Goal: Information Seeking & Learning: Learn about a topic

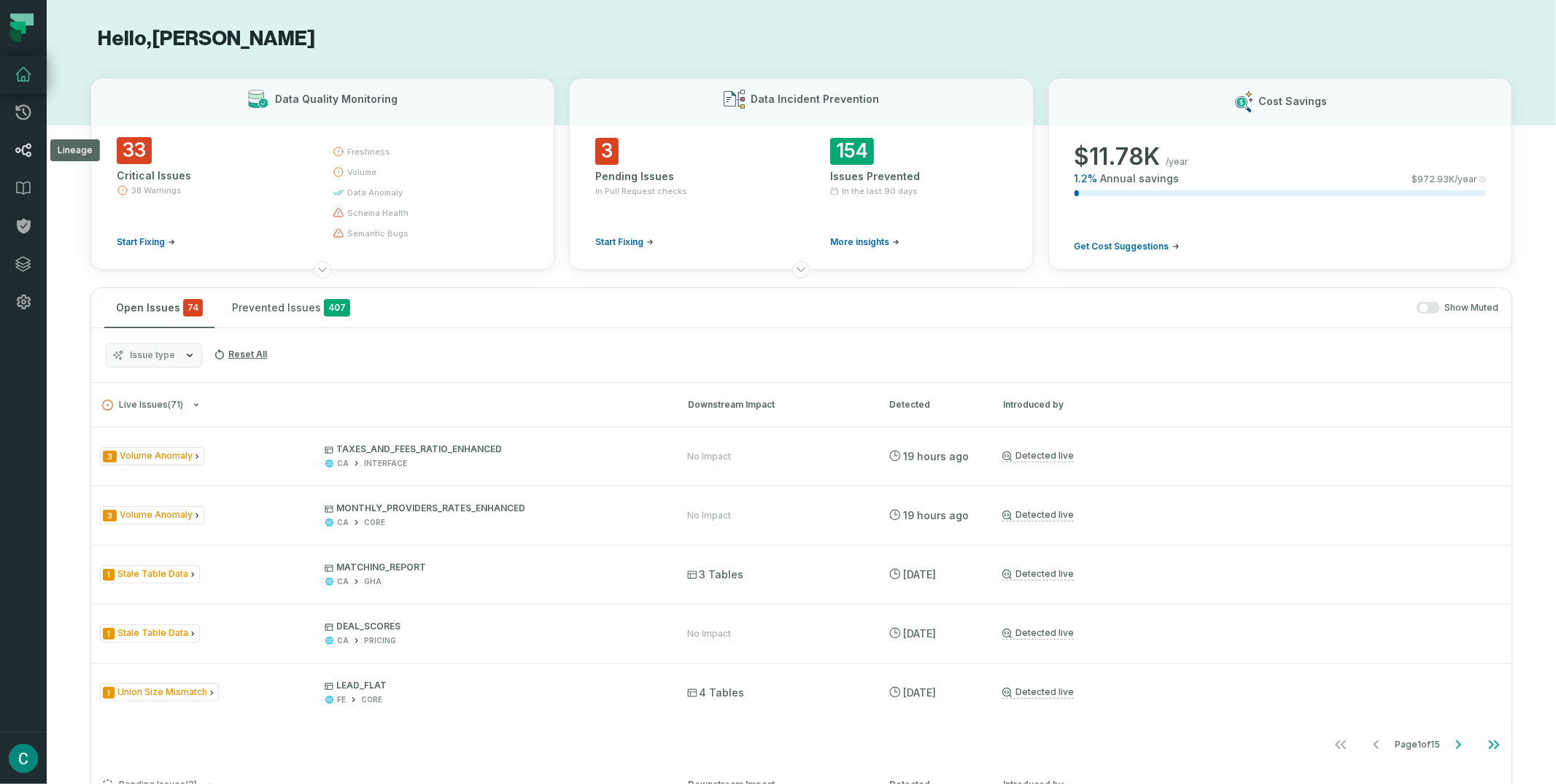
click at [29, 139] on link "Lineage" at bounding box center [23, 151] width 46 height 38
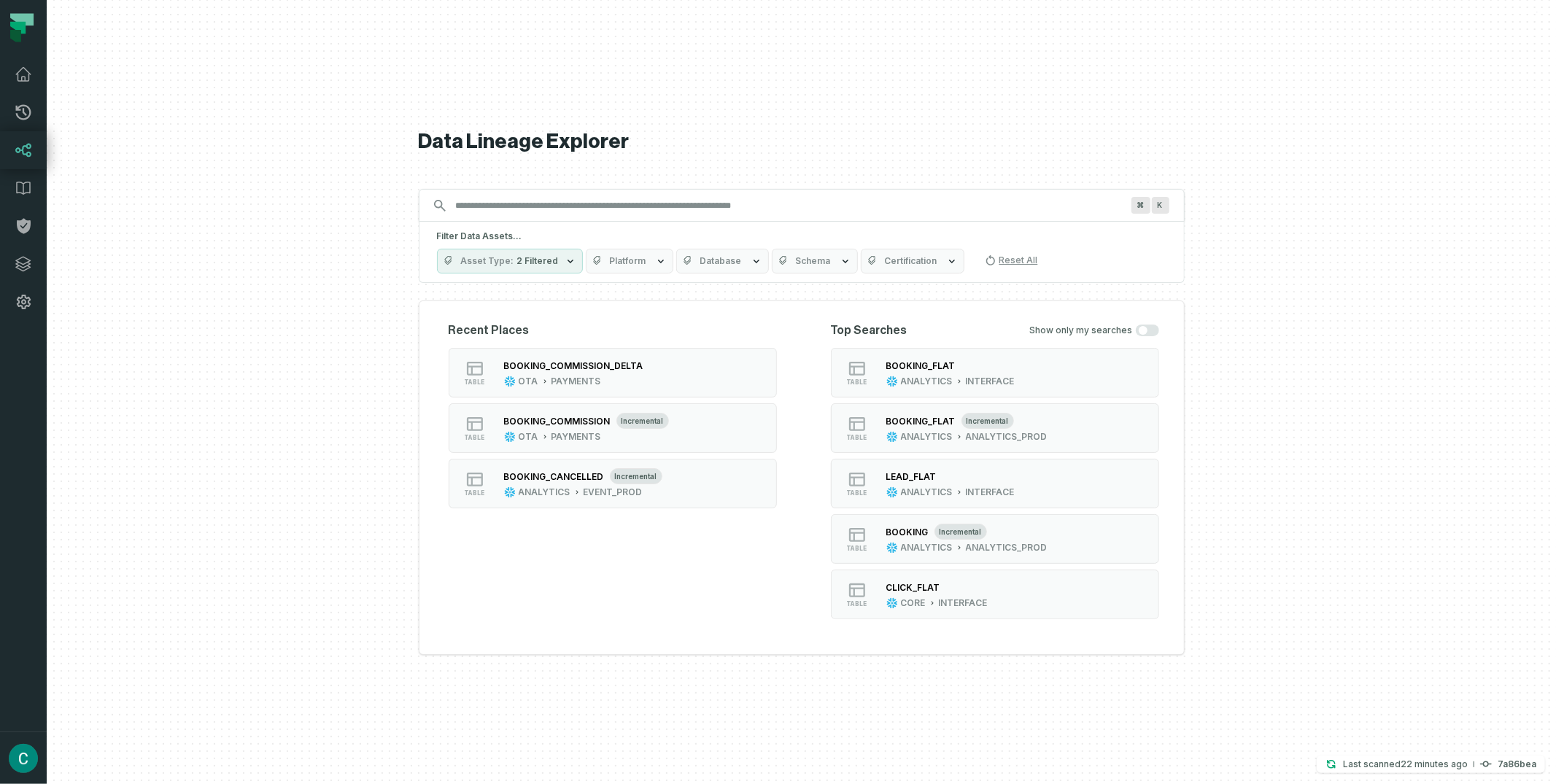
click at [475, 211] on input "Discovery Provider cmdk menu" at bounding box center [788, 205] width 683 height 24
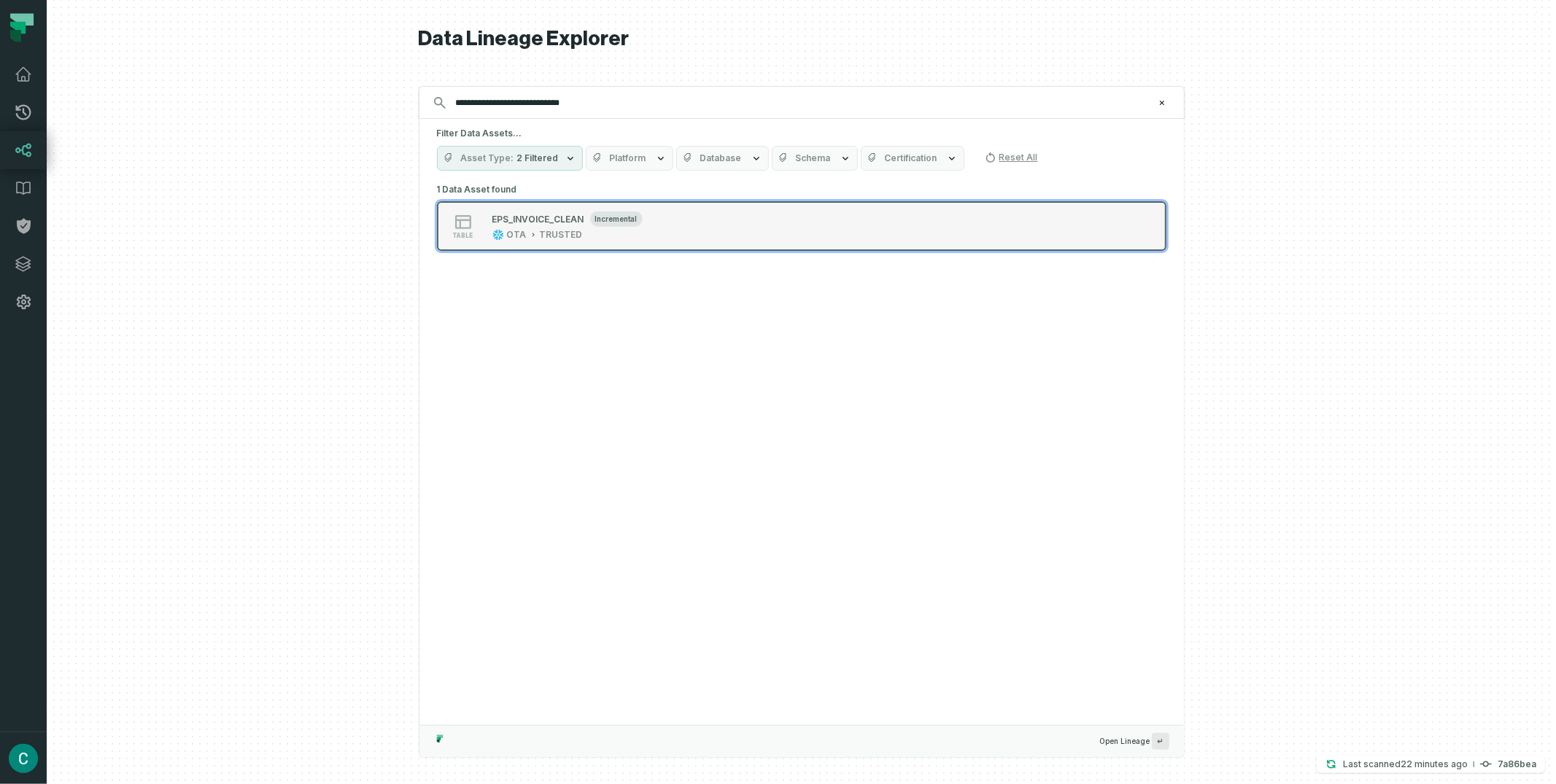
type input "**********"
click at [539, 212] on div "EPS_INVOICE_CLEAN incremental" at bounding box center [567, 218] width 151 height 14
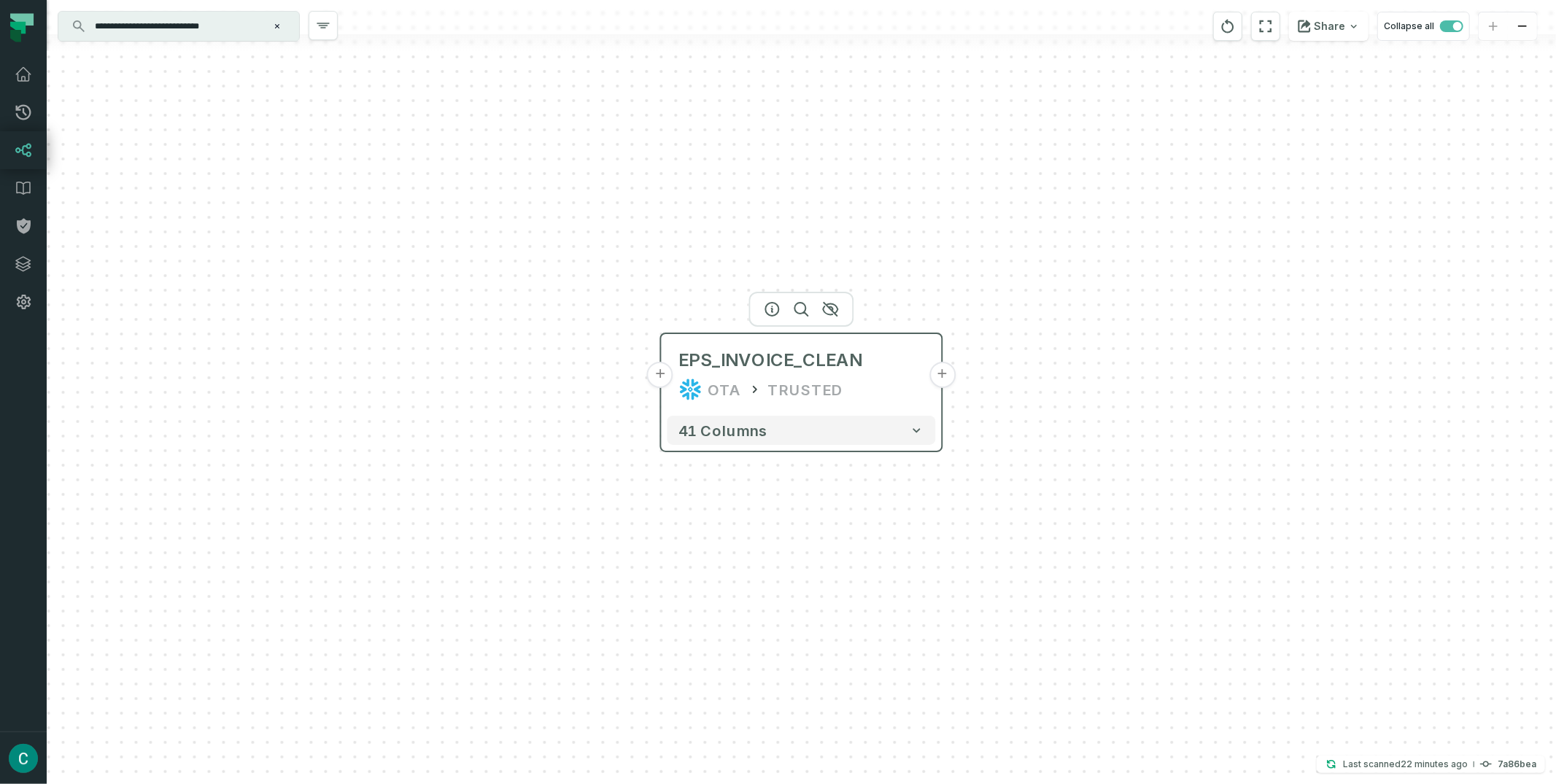
click at [939, 370] on button "+" at bounding box center [942, 375] width 27 height 27
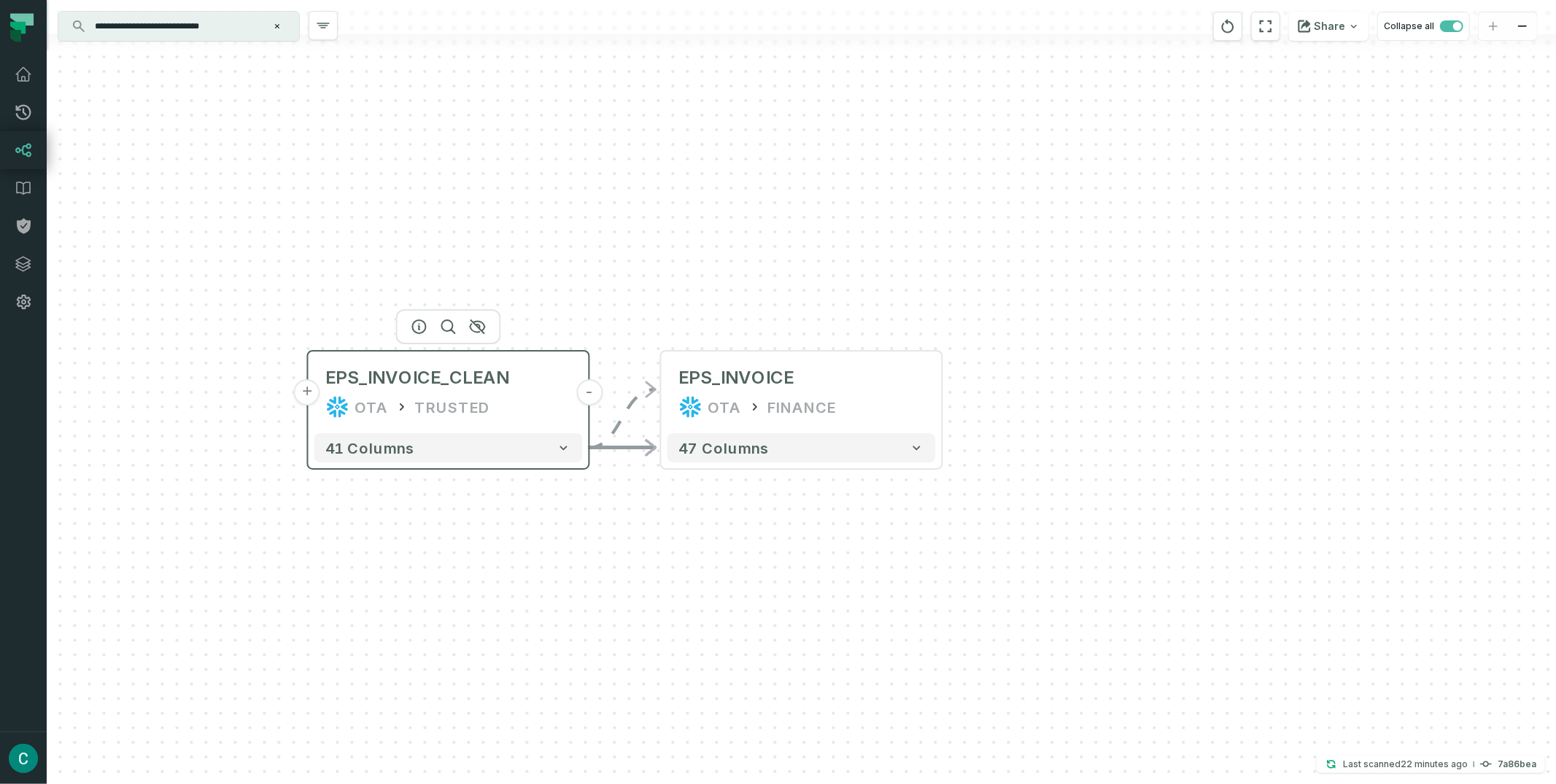
click at [307, 400] on button "+" at bounding box center [307, 393] width 27 height 27
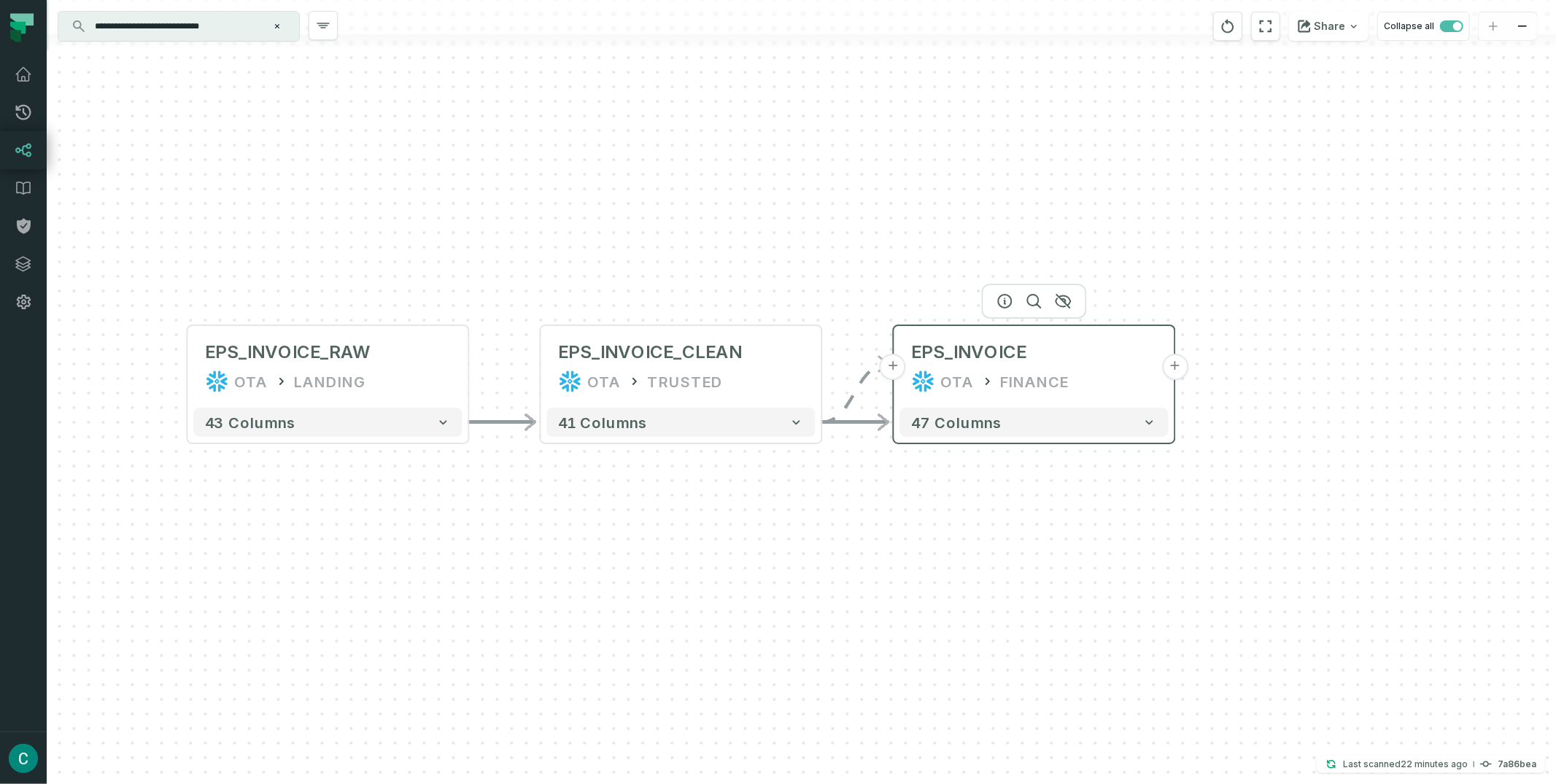
drag, startPoint x: 1496, startPoint y: 395, endPoint x: 1024, endPoint y: 369, distance: 472.7
click at [1024, 369] on div "FINANCE" at bounding box center [1035, 381] width 68 height 24
click at [1170, 375] on button "+" at bounding box center [1175, 367] width 27 height 27
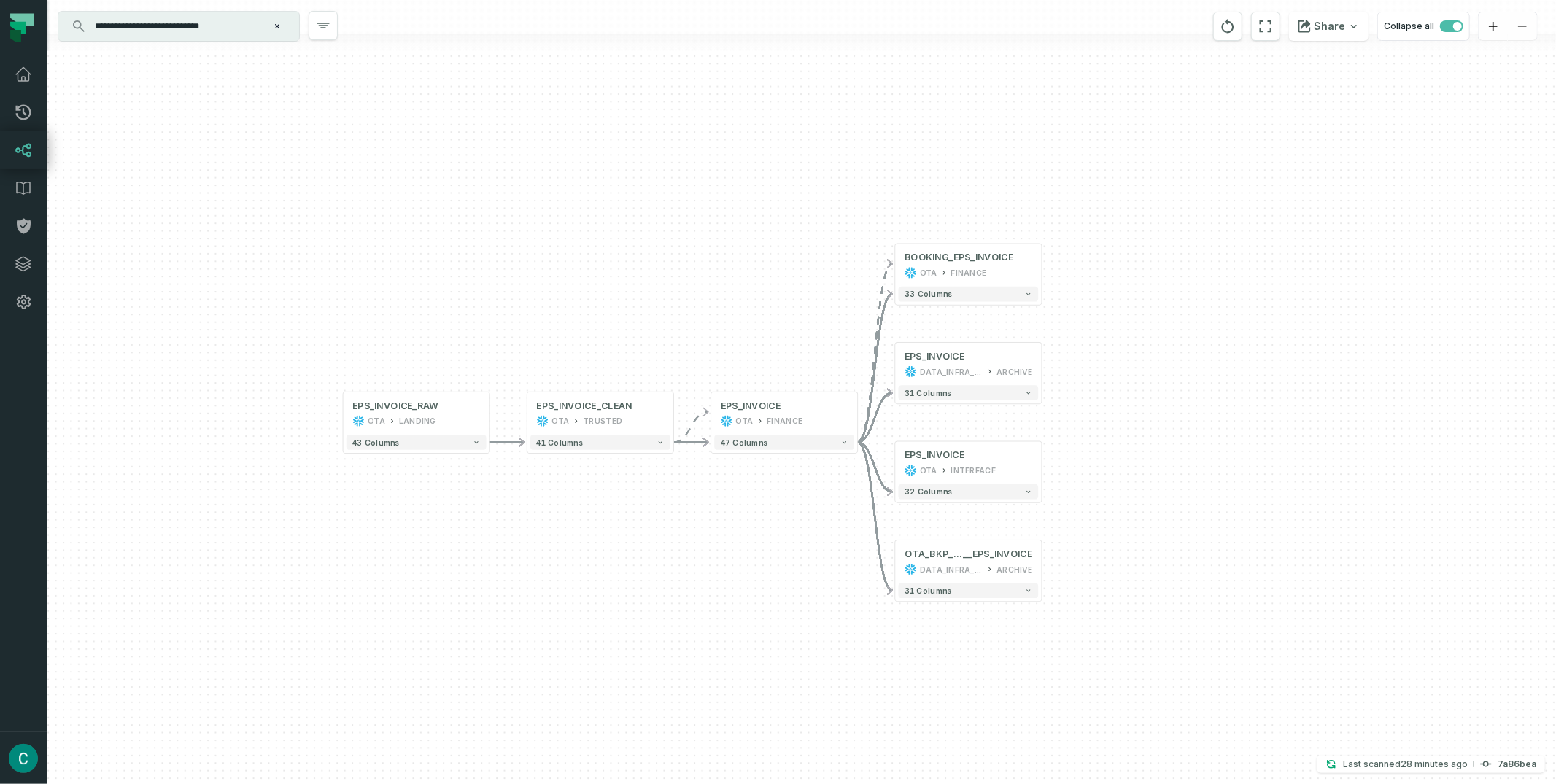
click at [197, 36] on input "**********" at bounding box center [177, 26] width 183 height 24
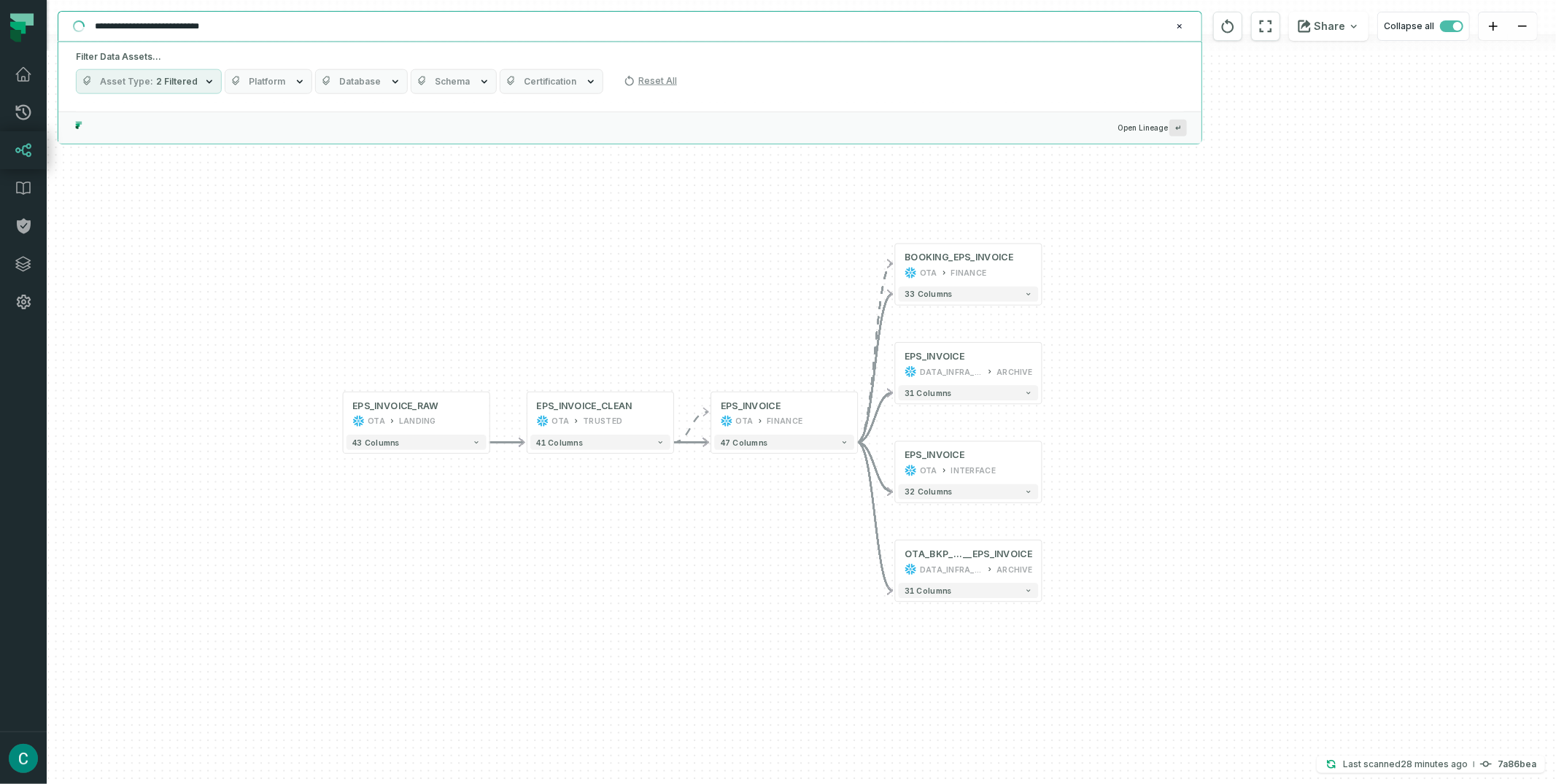
paste input "text"
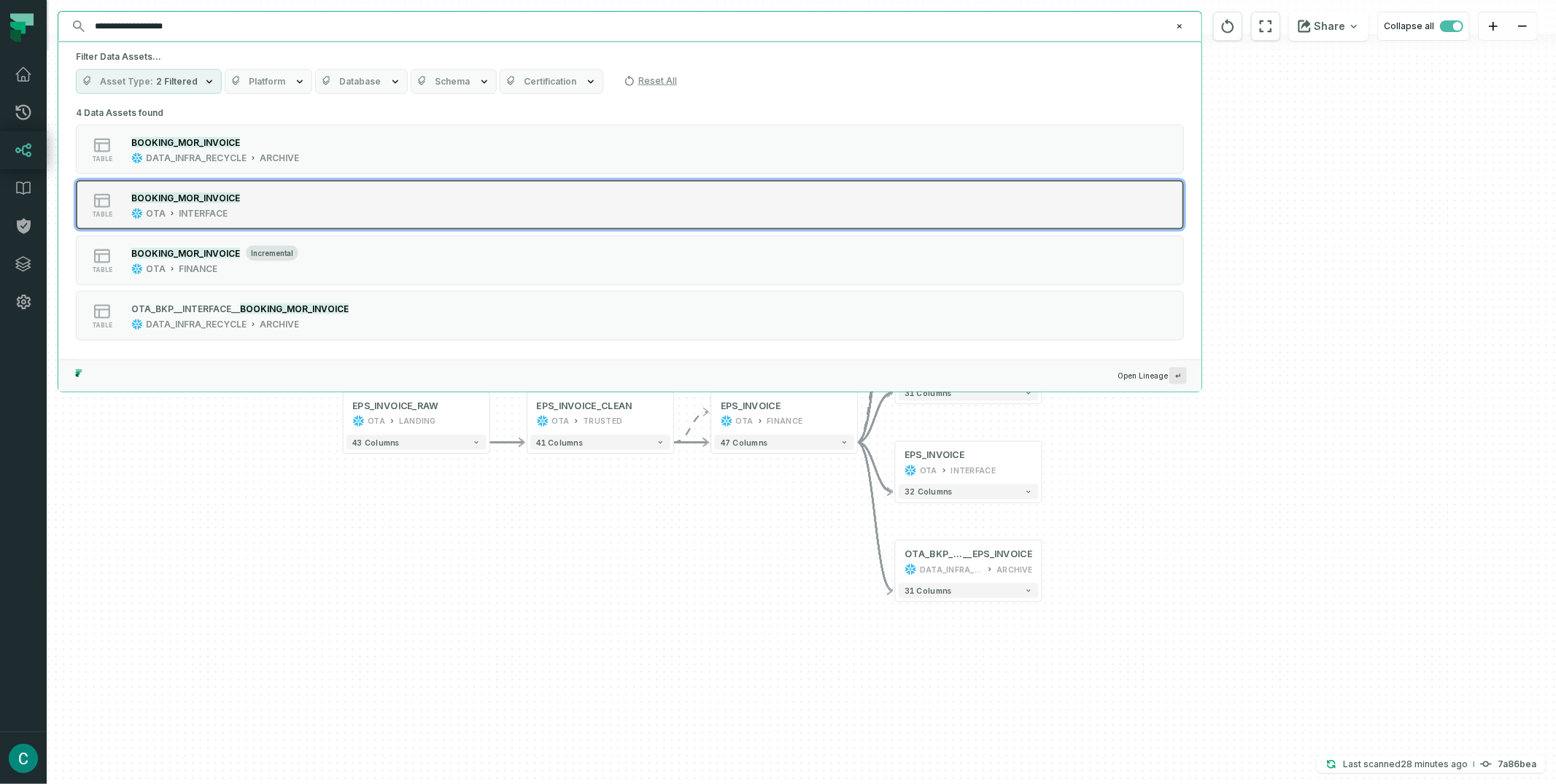
type input "**********"
click at [214, 197] on mark "BOOKING_MOR_INVOICE" at bounding box center [186, 198] width 109 height 11
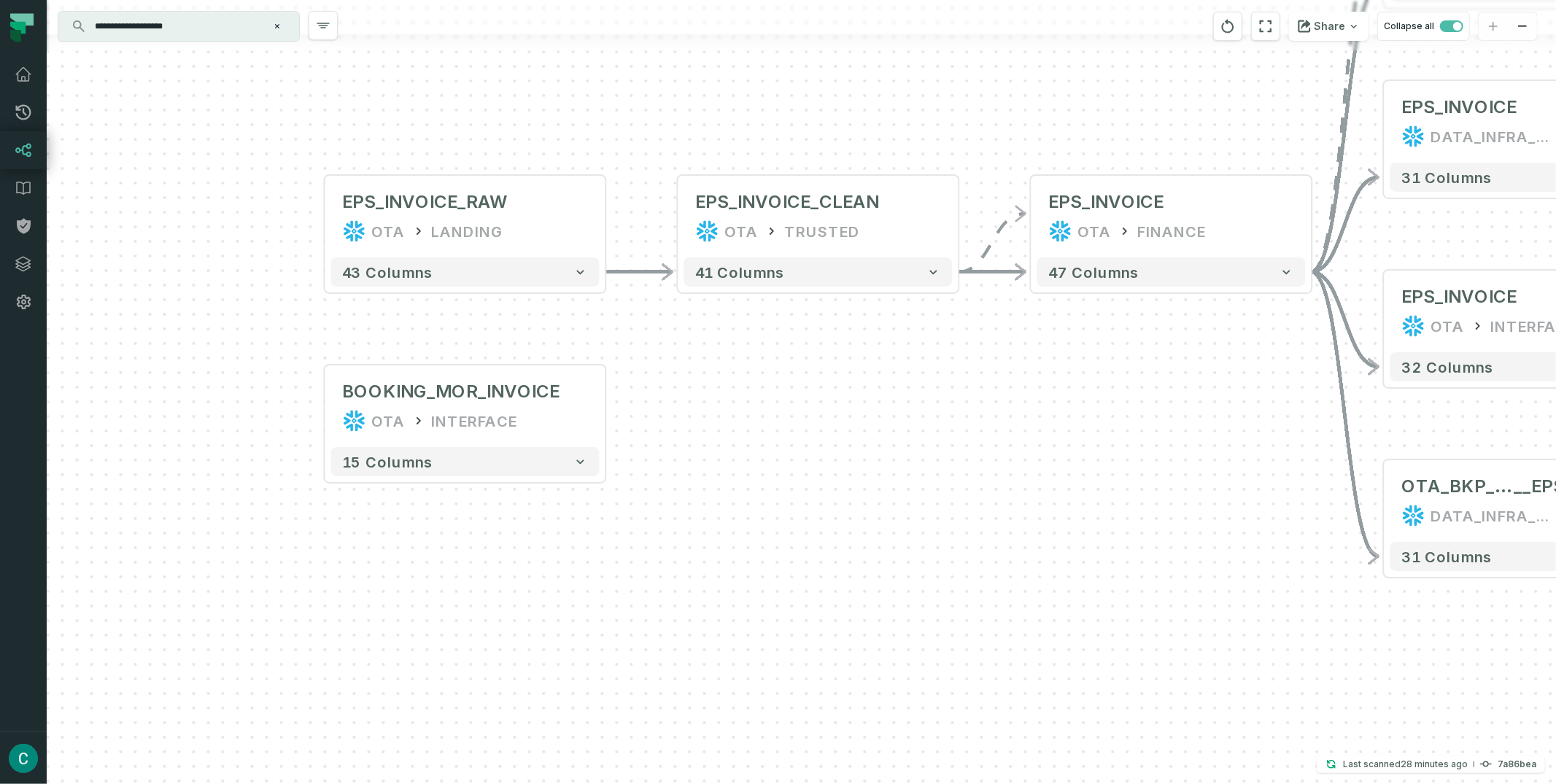
drag, startPoint x: 1221, startPoint y: 408, endPoint x: 998, endPoint y: 501, distance: 241.6
click at [998, 501] on div "- BOOKING_EPS_INVOICE OTA FINANCE + 33 columns - EPS_INVOICE DATA_INFRA_RECYCLE…" at bounding box center [801, 392] width 1510 height 784
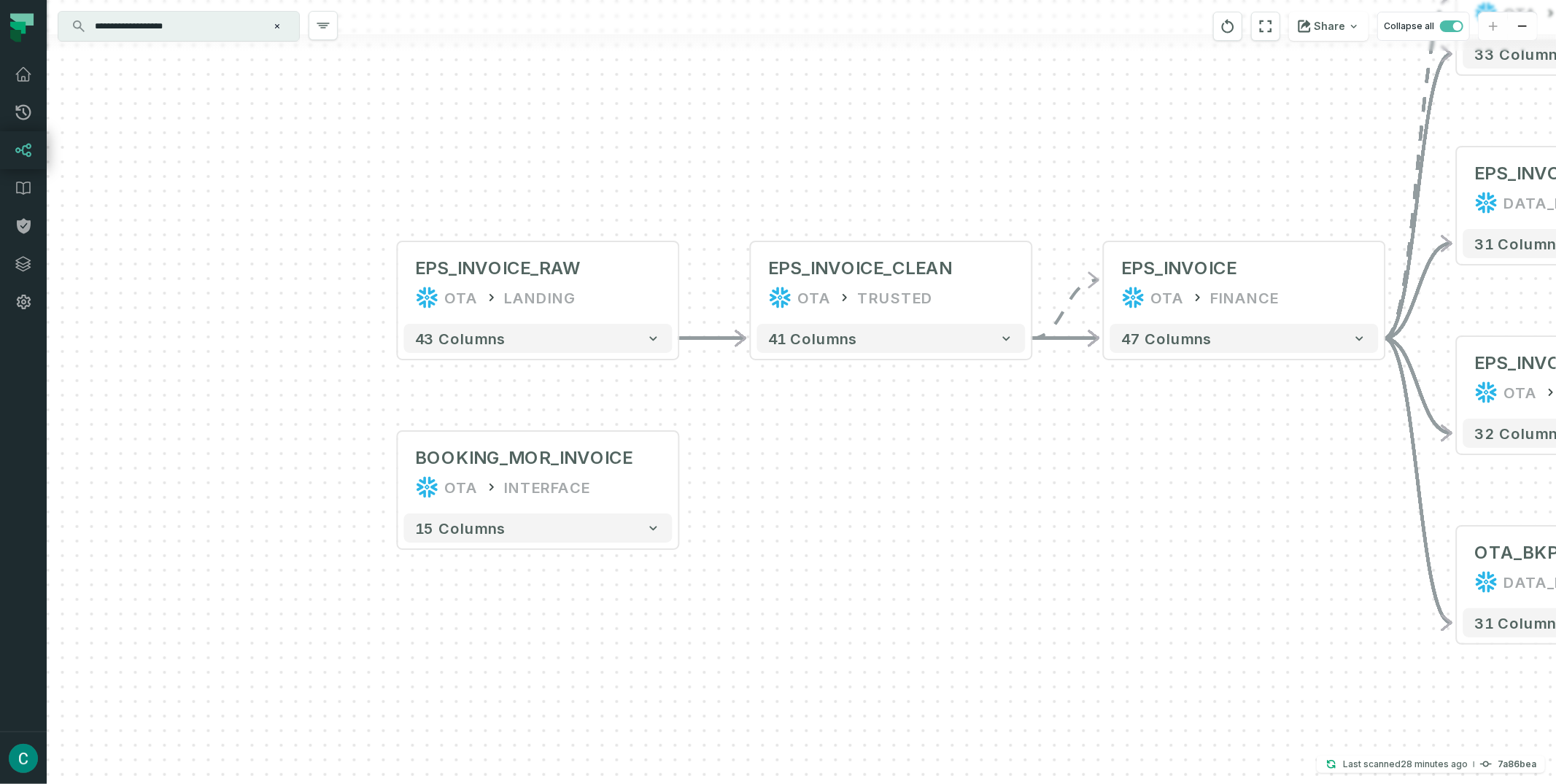
click at [243, 27] on input "**********" at bounding box center [177, 26] width 183 height 24
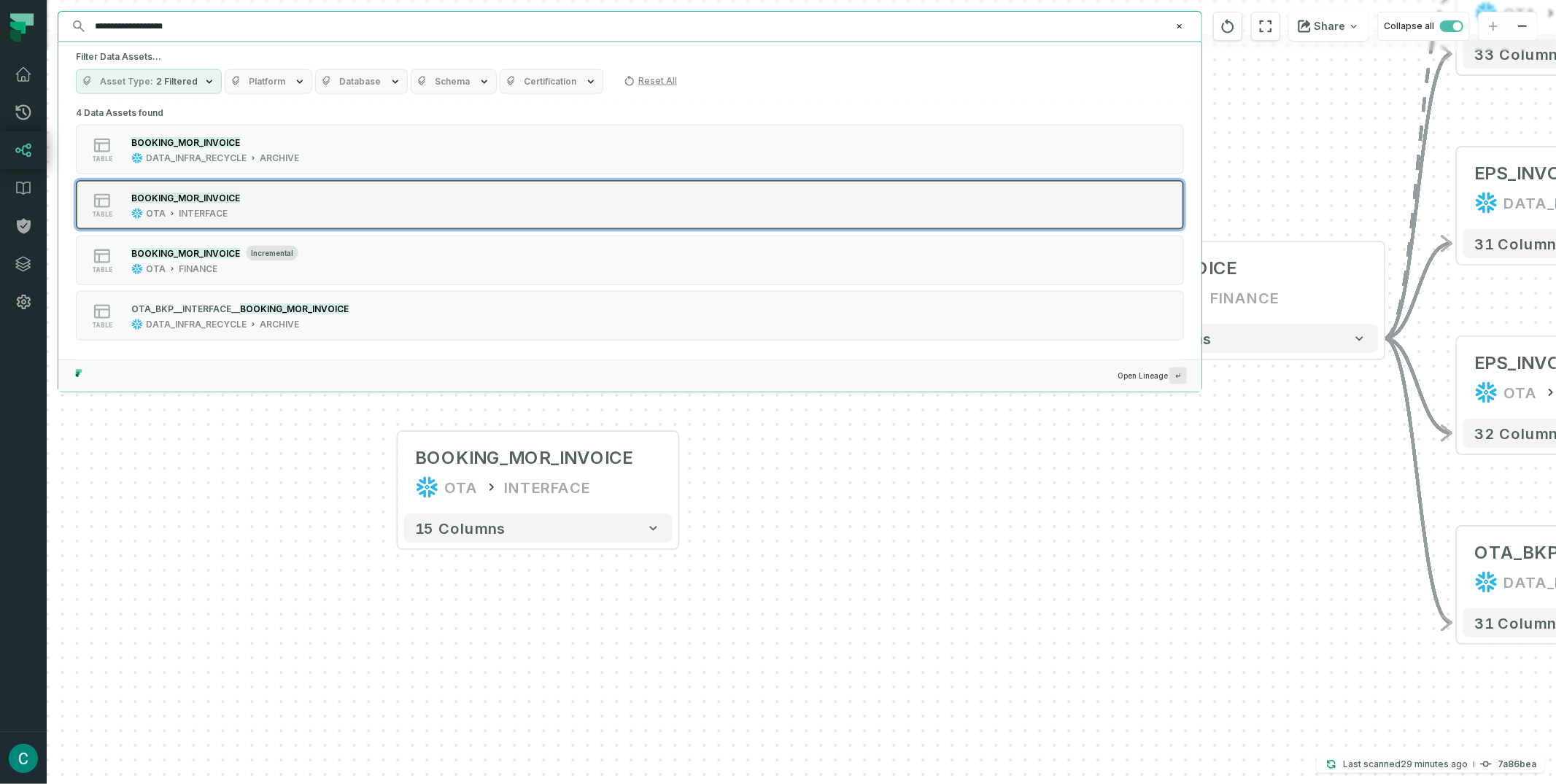
click at [227, 192] on mark "BOOKING_MOR_INVOICE" at bounding box center [186, 198] width 109 height 11
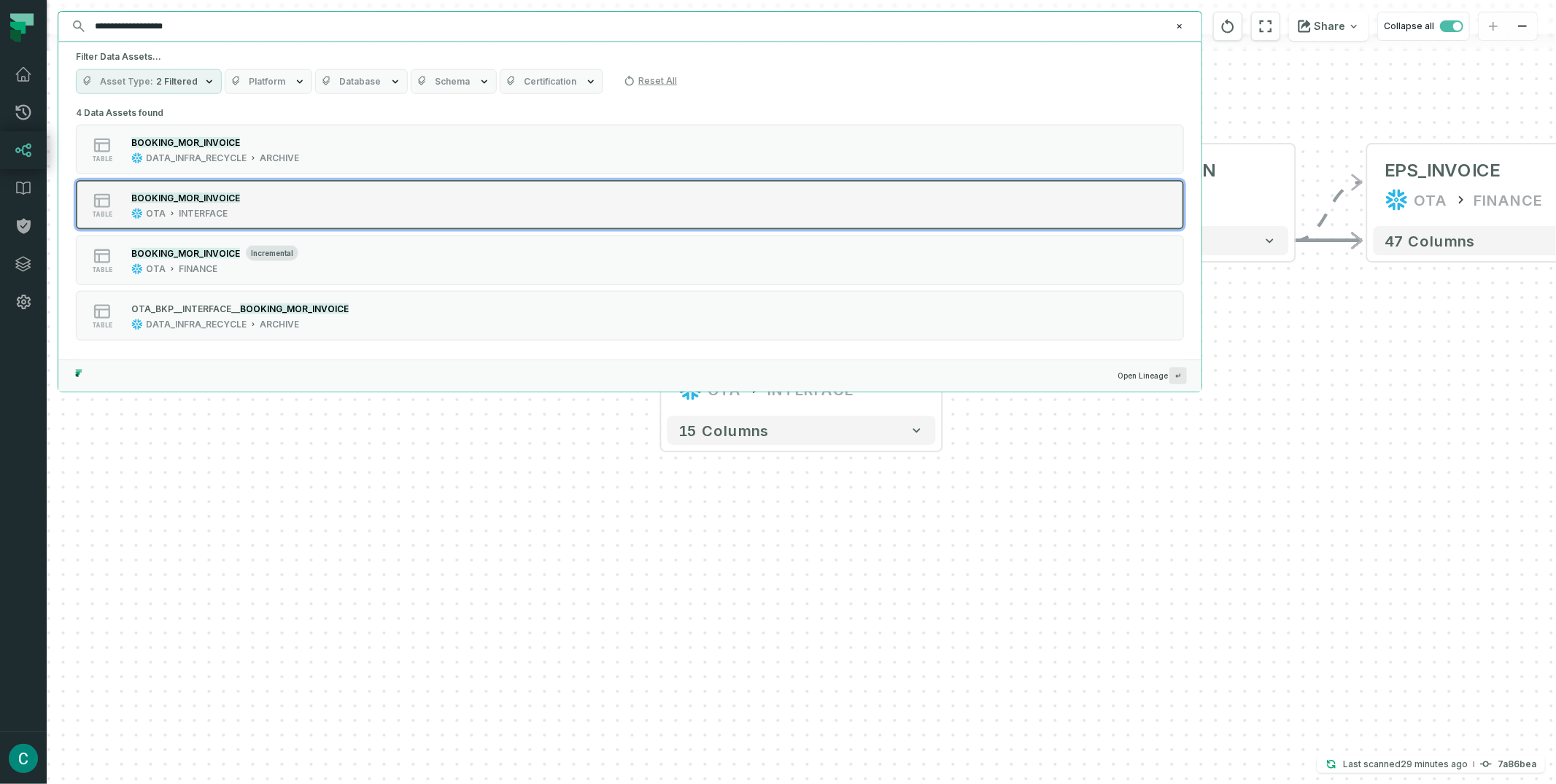
click at [214, 195] on mark "BOOKING_MOR_INVOICE" at bounding box center [186, 198] width 109 height 11
click at [97, 198] on icon "Suggestions" at bounding box center [101, 201] width 16 height 14
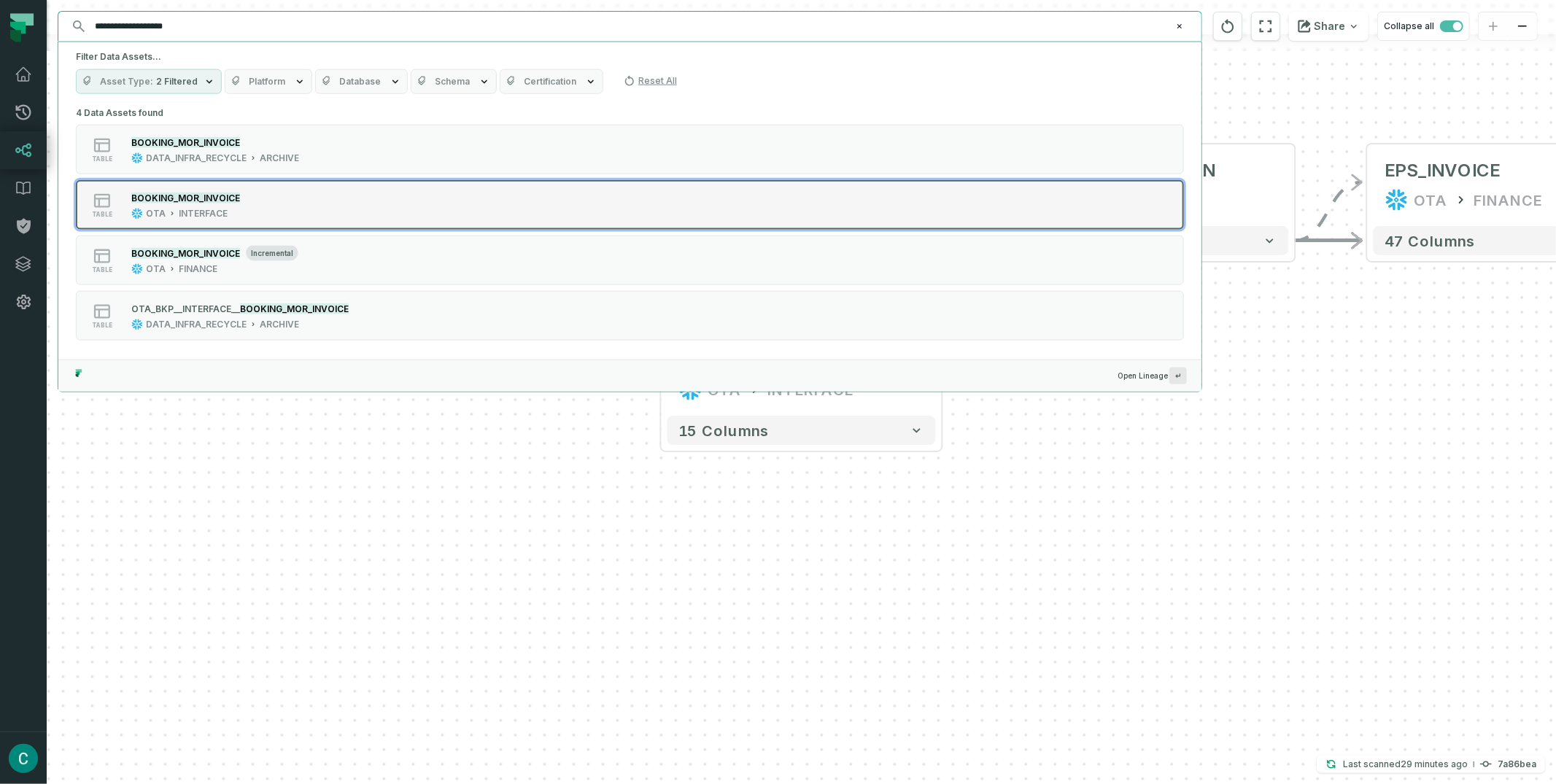
click at [97, 198] on icon "Suggestions" at bounding box center [101, 201] width 16 height 14
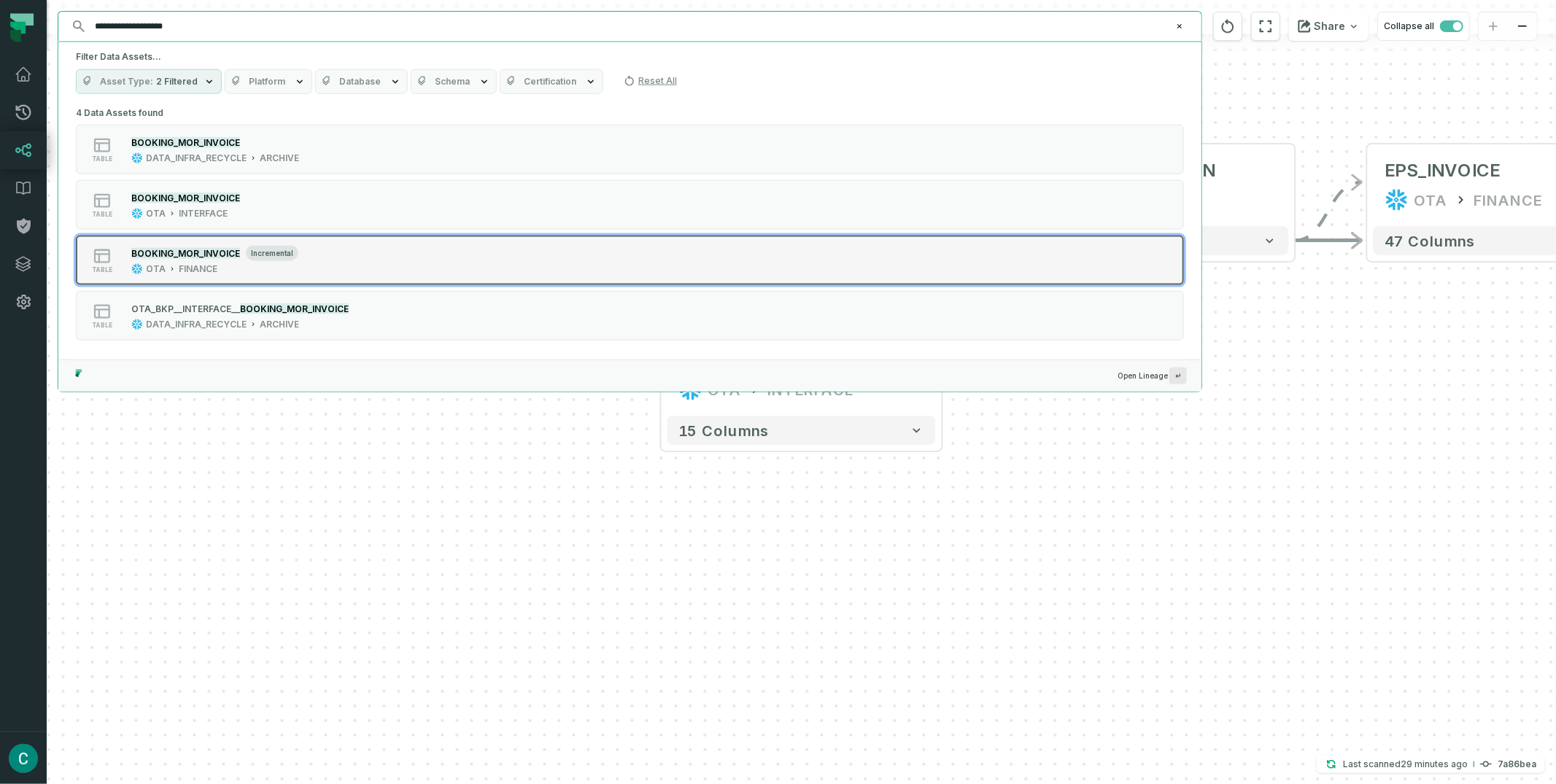
click at [96, 252] on icon "Suggestions" at bounding box center [101, 256] width 16 height 14
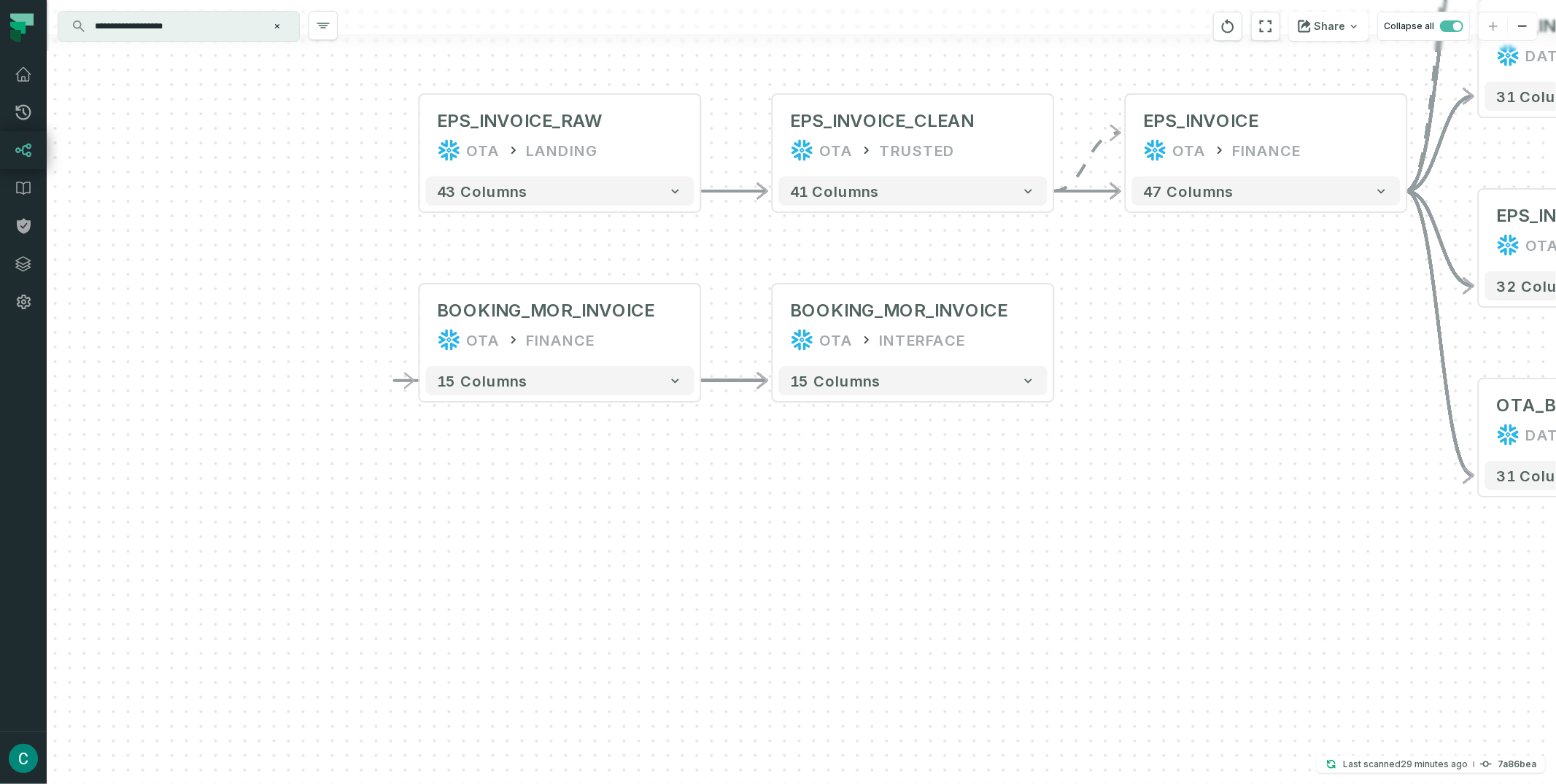
drag, startPoint x: 1332, startPoint y: 325, endPoint x: 991, endPoint y: 218, distance: 357.4
click at [991, 218] on div "- BOOKING_EPS_INVOICE OTA FINANCE + 33 columns - EPS_INVOICE DATA_INFRA_RECYCLE…" at bounding box center [801, 392] width 1510 height 784
